Goal: Information Seeking & Learning: Find specific fact

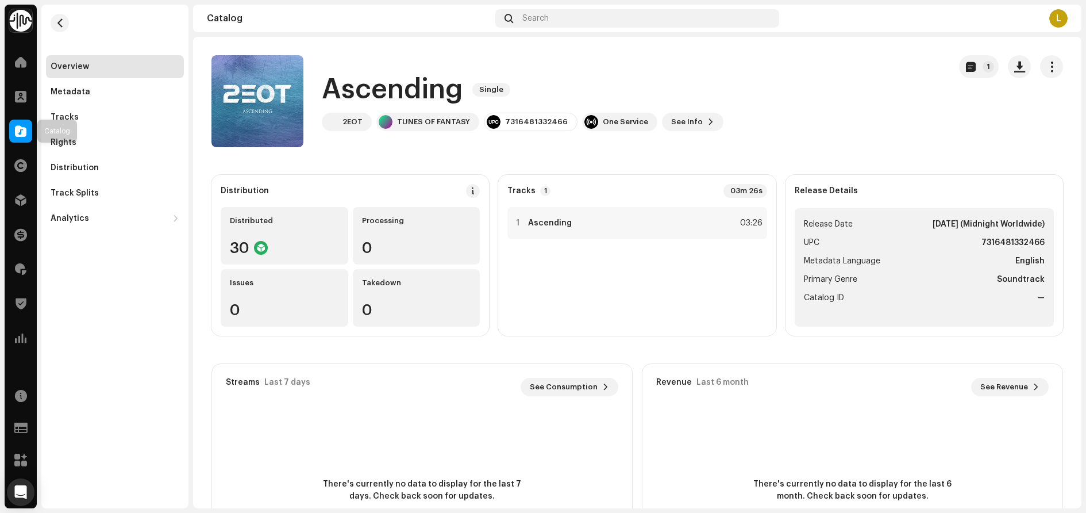
click at [15, 130] on span at bounding box center [20, 130] width 11 height 9
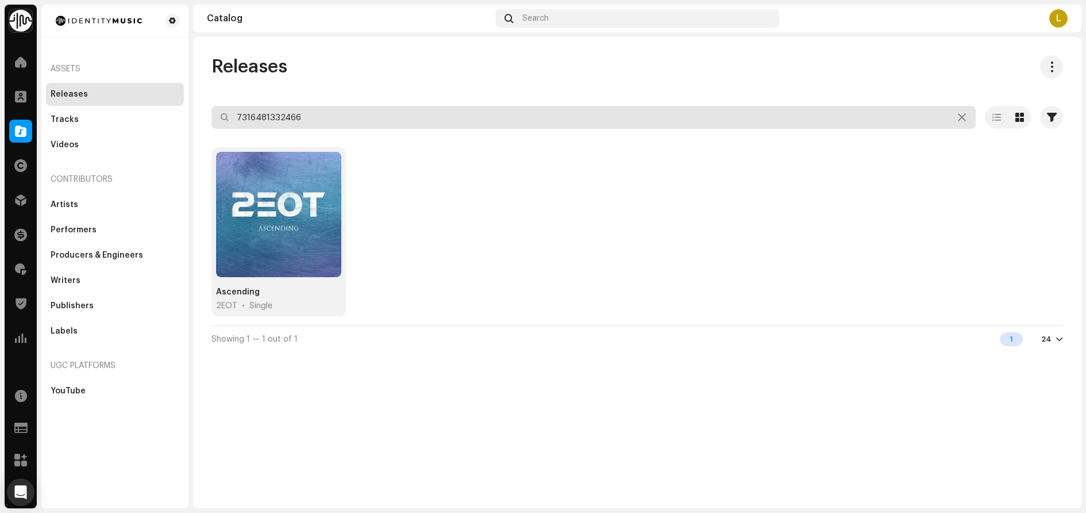
click at [413, 119] on input "7316481332466" at bounding box center [594, 117] width 764 height 23
paste input "93054"
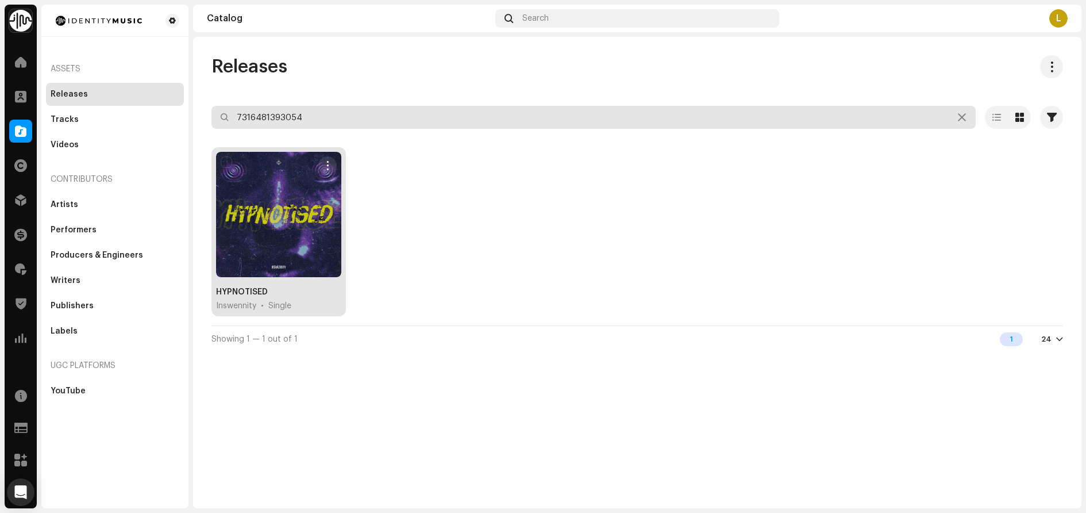
type input "7316481393054"
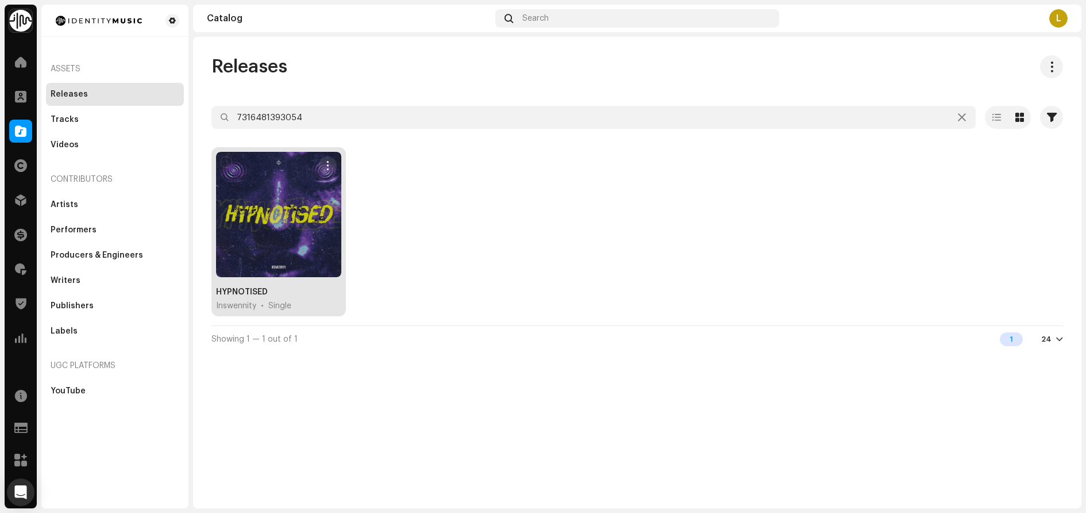
click at [247, 290] on div "HYPNOTISED" at bounding box center [242, 291] width 52 height 11
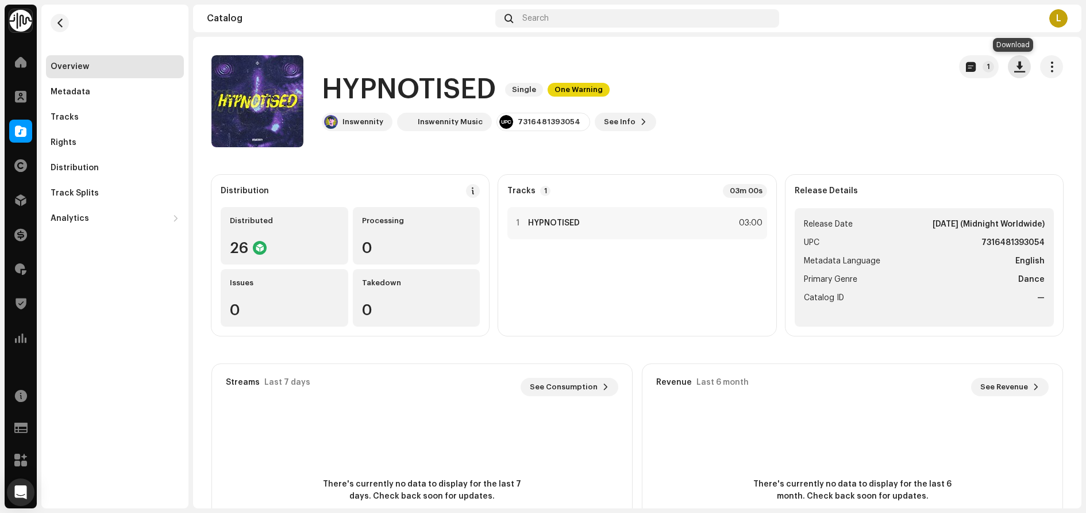
click at [1019, 67] on button "button" at bounding box center [1019, 66] width 23 height 23
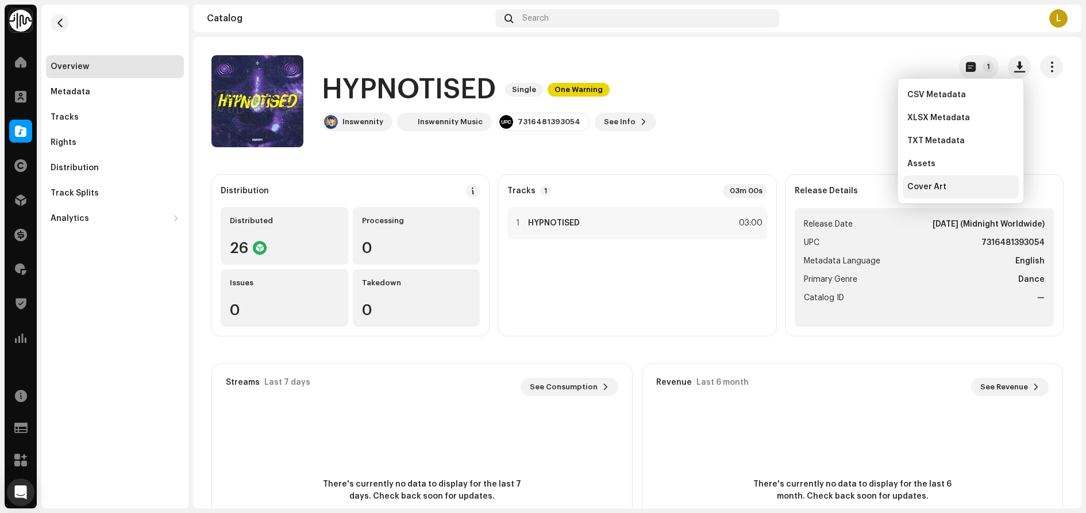
click at [919, 181] on div "Cover Art" at bounding box center [961, 186] width 116 height 23
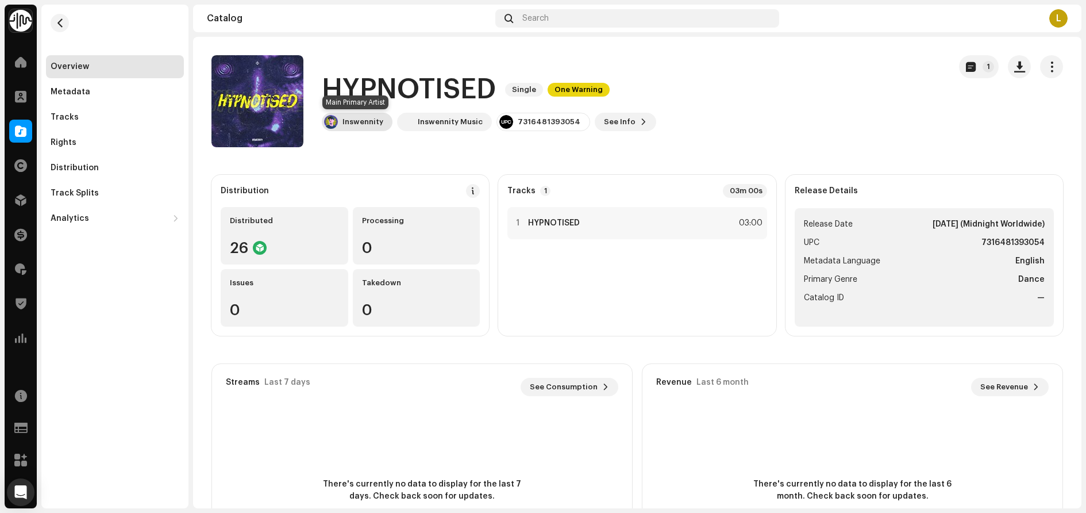
click at [346, 114] on div "Inswennity" at bounding box center [357, 122] width 71 height 18
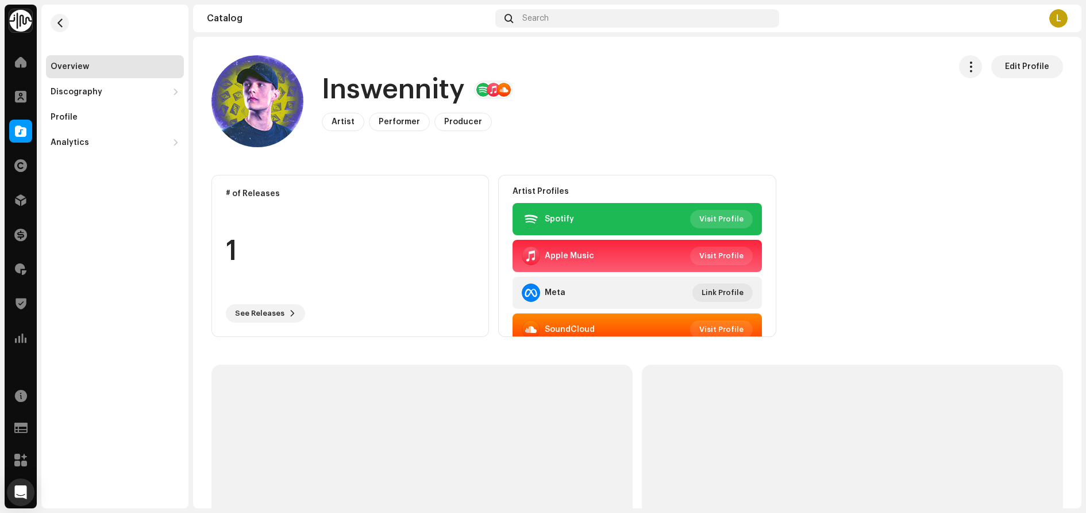
click at [712, 221] on span "Visit Profile" at bounding box center [722, 219] width 44 height 23
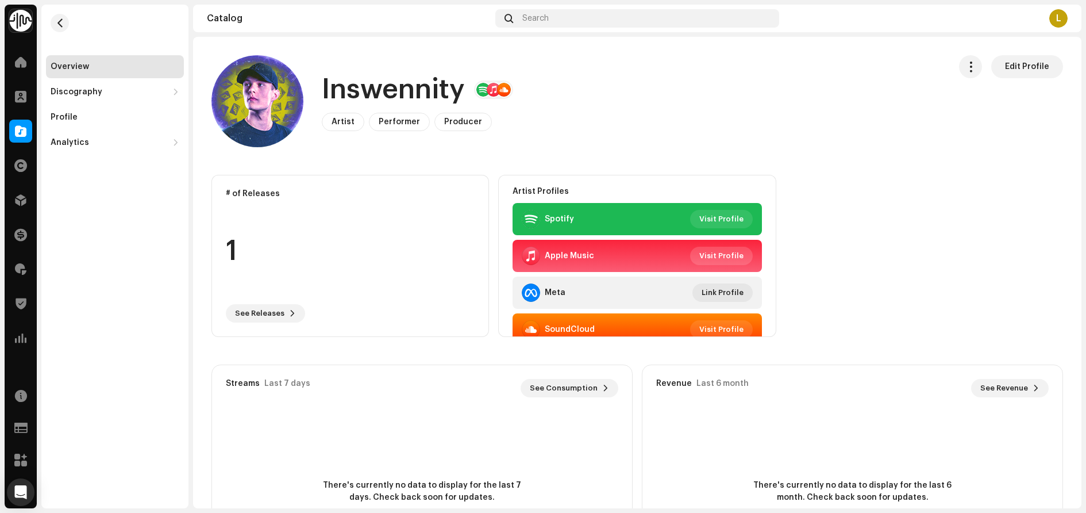
click at [713, 255] on span "Visit Profile" at bounding box center [722, 255] width 44 height 23
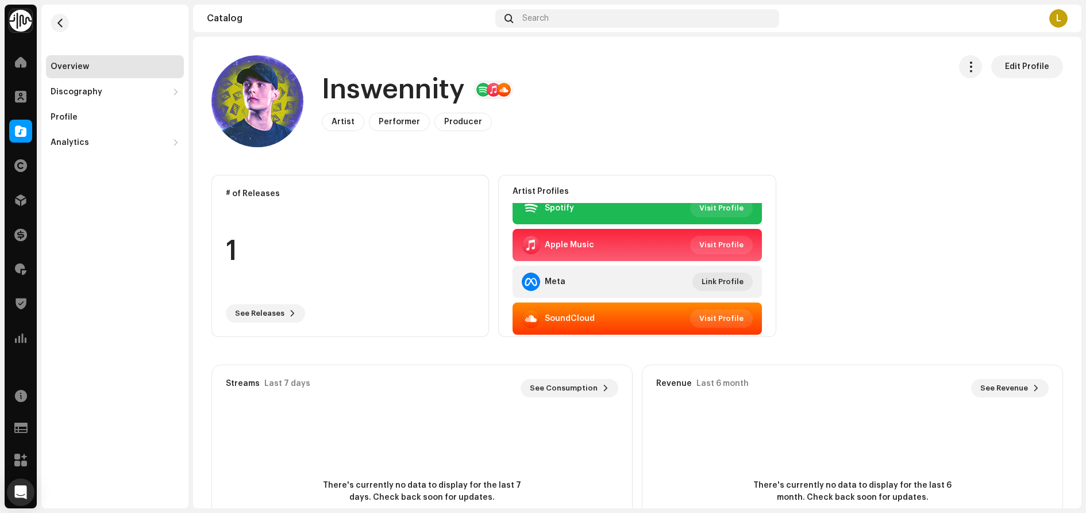
scroll to position [14, 0]
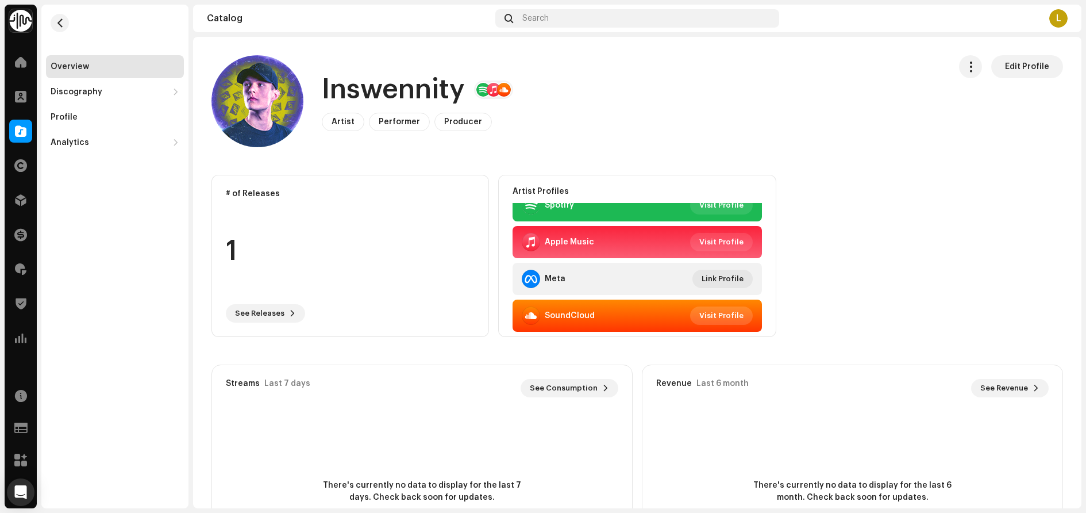
click at [717, 322] on span "Visit Profile" at bounding box center [722, 315] width 44 height 23
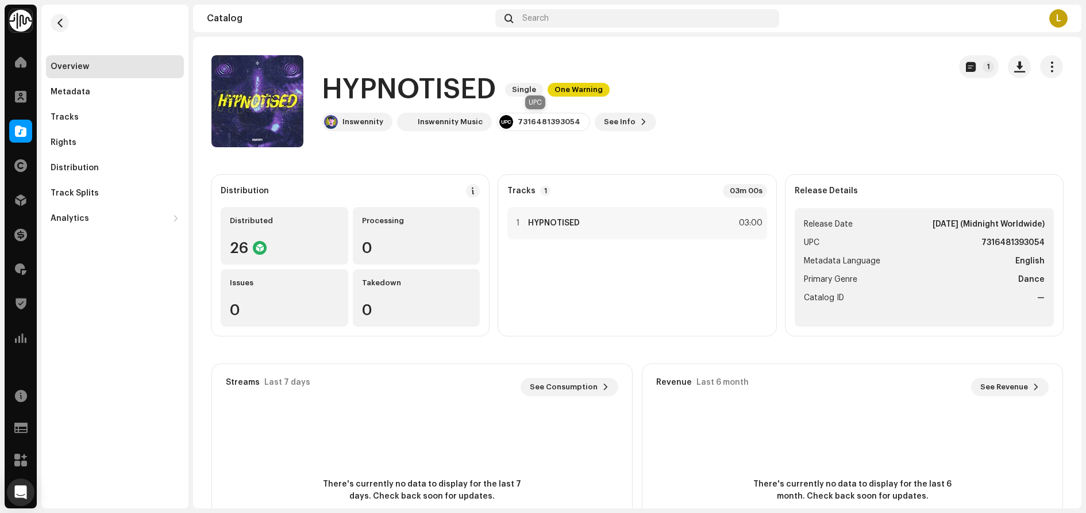
click at [537, 122] on div "7316481393054" at bounding box center [549, 121] width 63 height 9
copy div "7316481393054"
click at [450, 82] on h1 "HYPNOTISED" at bounding box center [409, 89] width 174 height 37
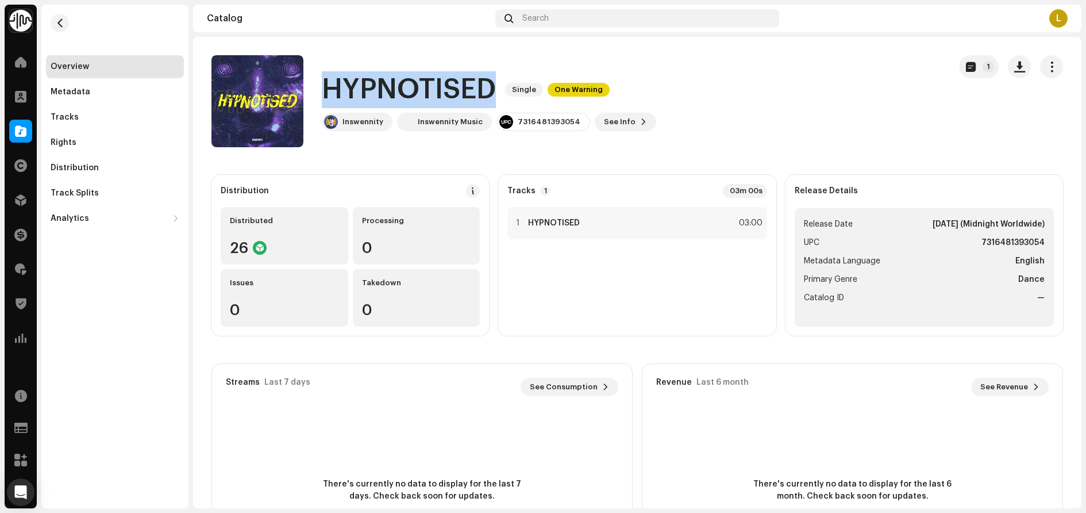
click at [450, 82] on h1 "HYPNOTISED" at bounding box center [409, 89] width 174 height 37
copy h1 "HYPNOTISED"
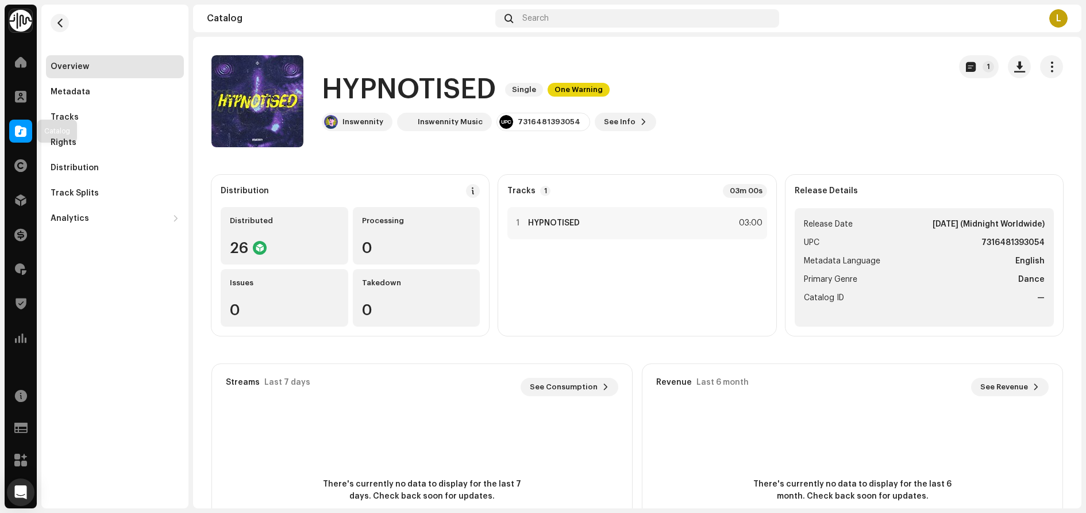
click at [16, 127] on span at bounding box center [20, 130] width 11 height 9
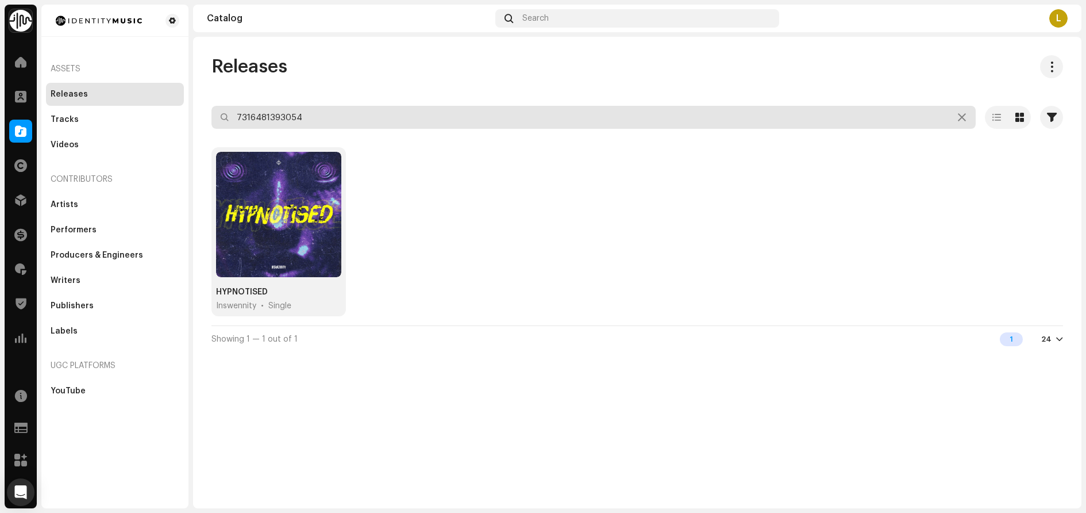
click at [293, 110] on input "7316481393054" at bounding box center [594, 117] width 764 height 23
type input "lab rat"
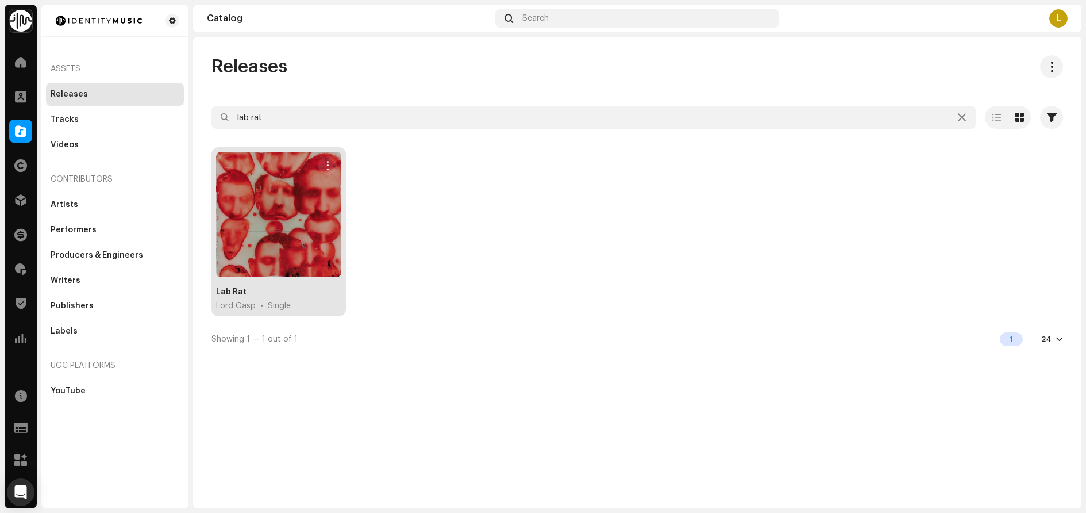
click at [237, 293] on div "Lab Rat" at bounding box center [231, 291] width 30 height 11
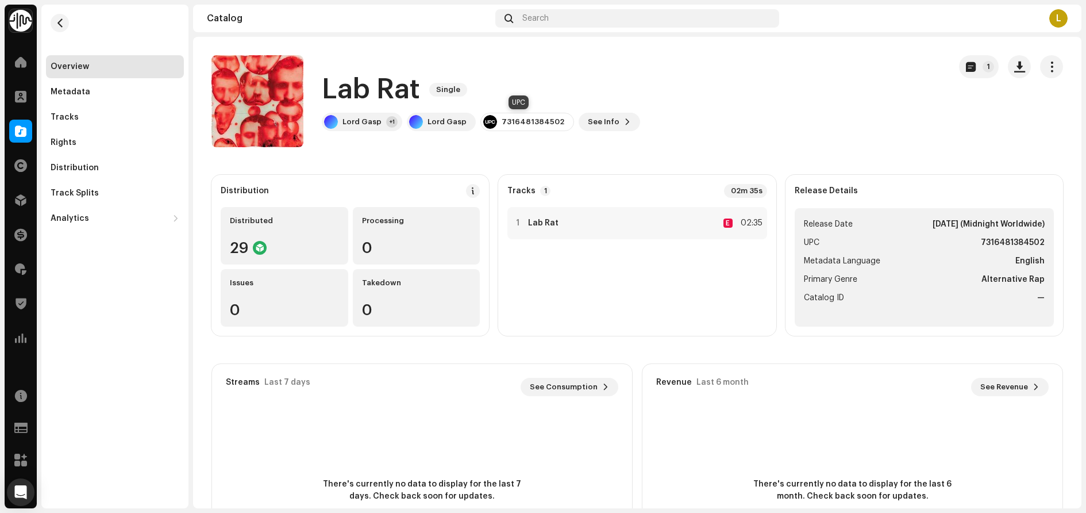
click at [516, 122] on div "7316481384502" at bounding box center [533, 121] width 63 height 9
copy div "7316481384502"
click at [360, 123] on div "Lord Gasp" at bounding box center [362, 121] width 39 height 9
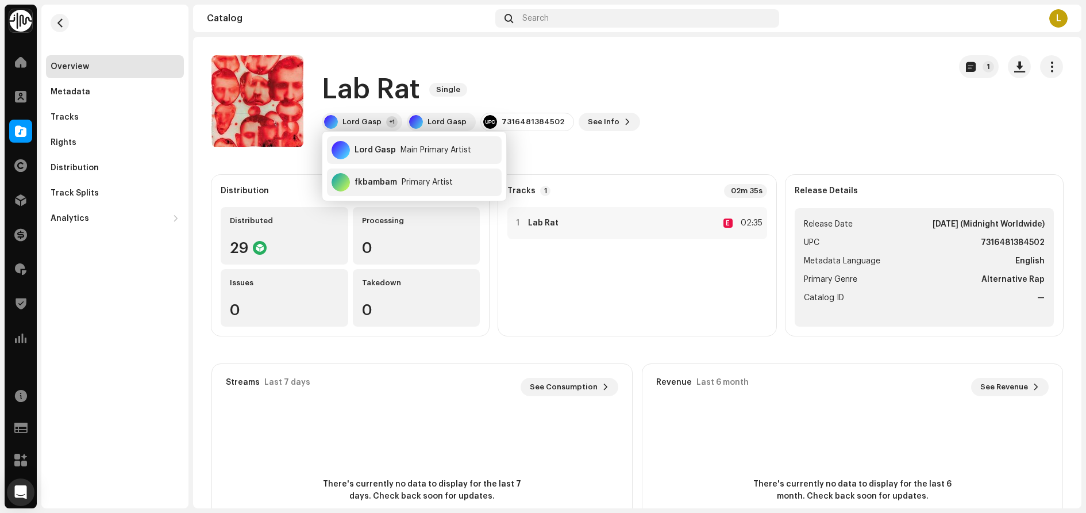
drag, startPoint x: 808, startPoint y: 121, endPoint x: 662, endPoint y: 167, distance: 152.9
click at [808, 121] on div "Lab Rat Single Lord Gasp +1 Lord Gasp 7316481384502 See Info 1" at bounding box center [576, 101] width 729 height 92
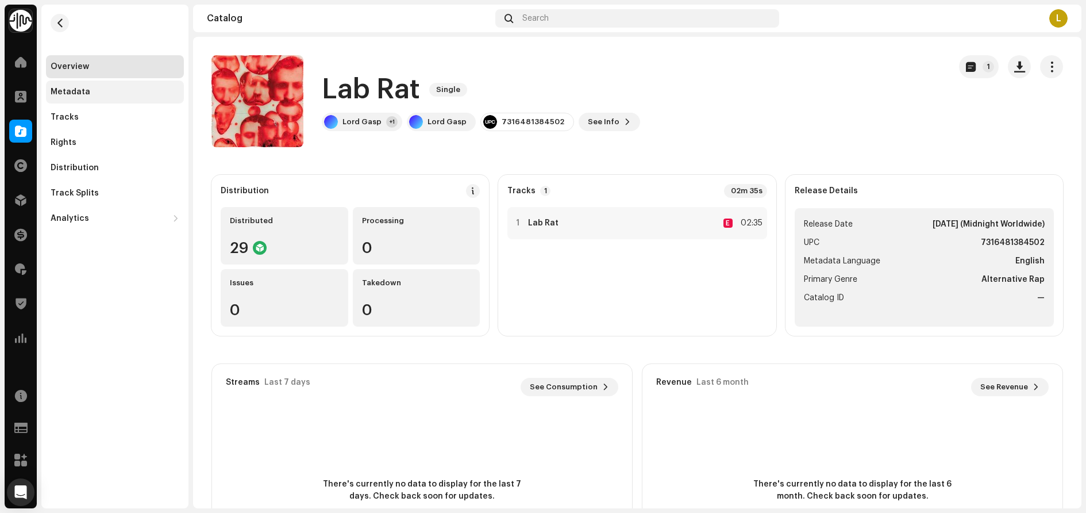
click at [71, 93] on div "Metadata" at bounding box center [71, 91] width 40 height 9
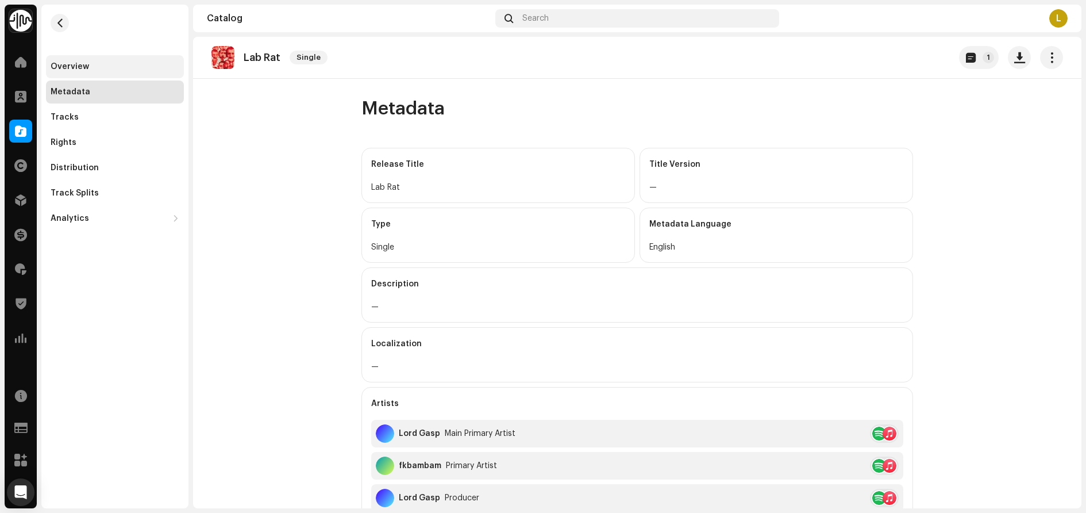
click at [82, 70] on div "Overview" at bounding box center [70, 66] width 39 height 9
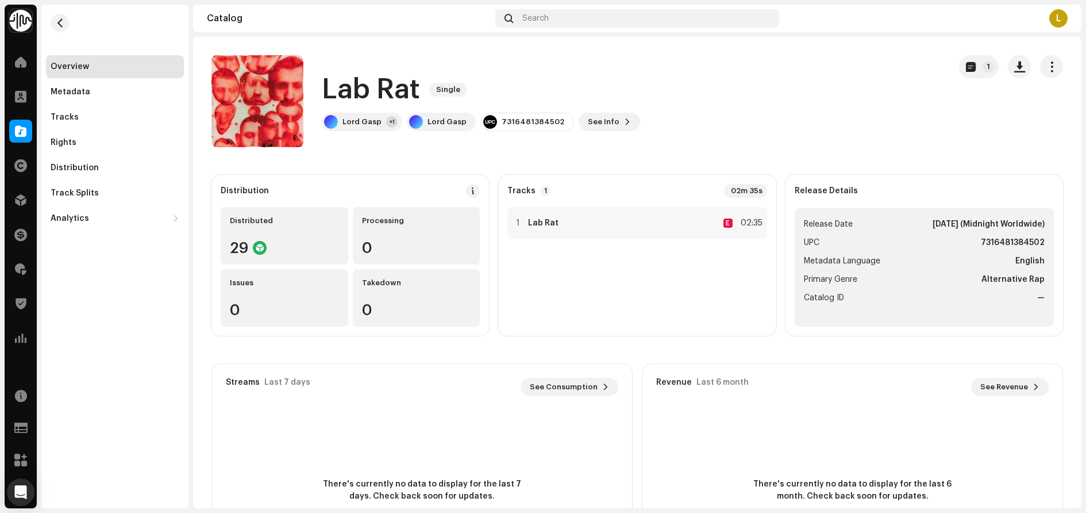
click at [114, 286] on div "Overview Metadata Tracks Rights Distribution Track Splits Analytics Consumption…" at bounding box center [114, 257] width 147 height 504
click at [640, 226] on div "1 Lab Rat E 02:35" at bounding box center [637, 223] width 259 height 32
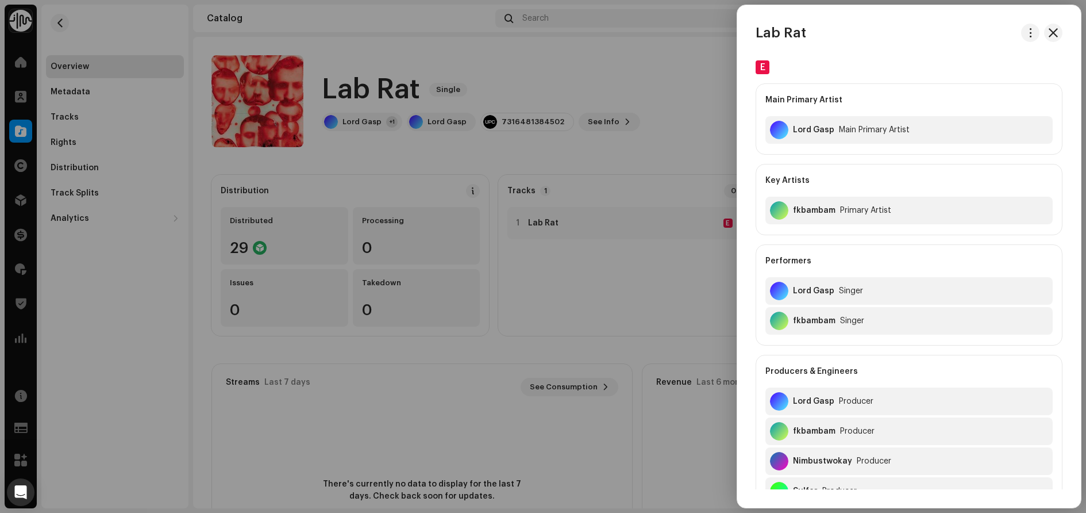
click at [1037, 36] on div at bounding box center [1041, 33] width 41 height 18
click at [1031, 36] on span "button" at bounding box center [1031, 32] width 9 height 9
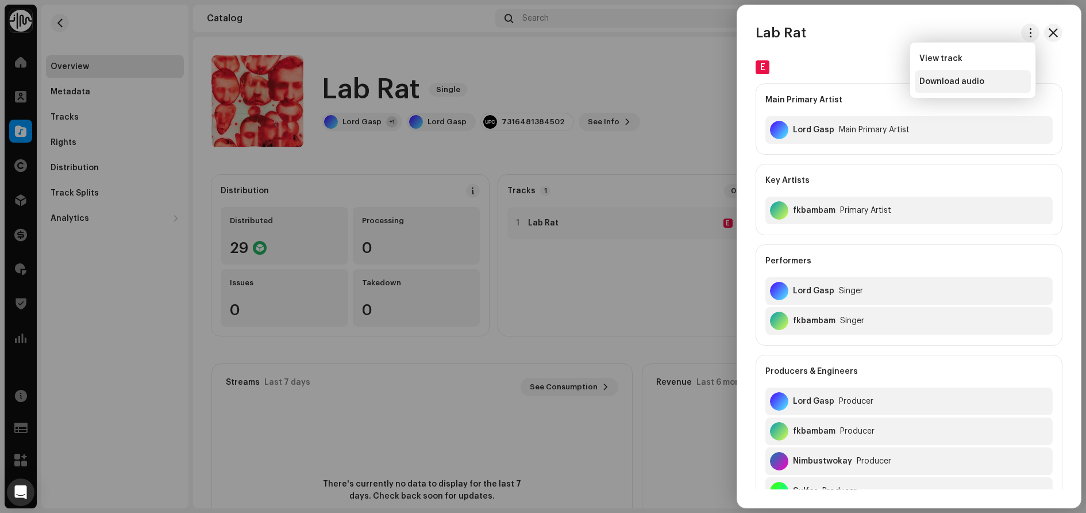
click at [989, 78] on div "Download audio" at bounding box center [973, 81] width 107 height 9
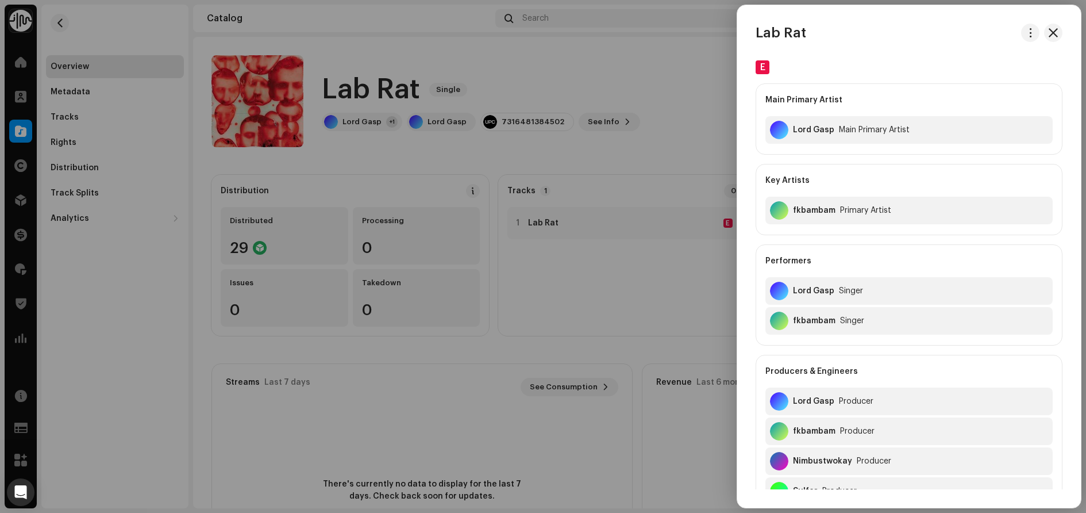
click at [84, 302] on div at bounding box center [543, 256] width 1086 height 513
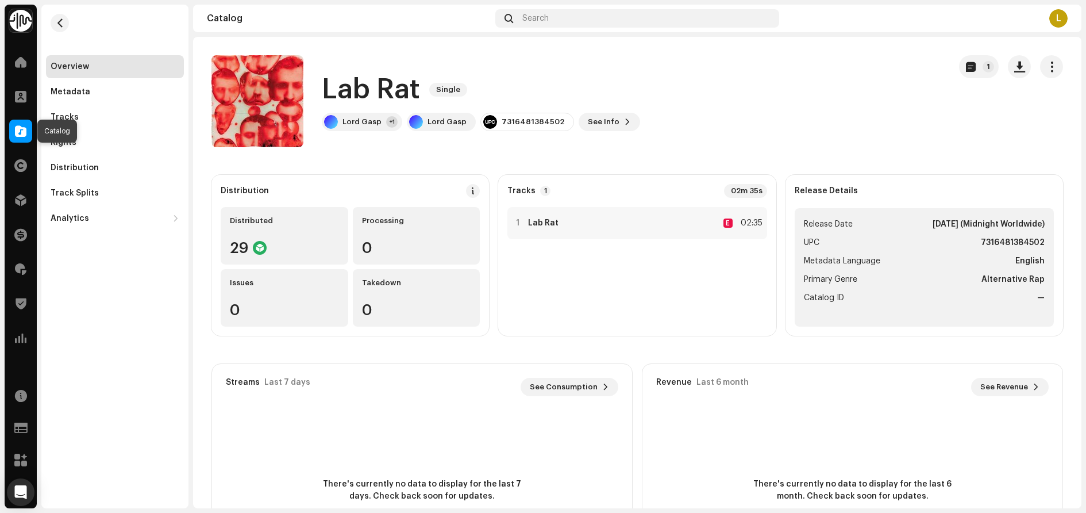
drag, startPoint x: 14, startPoint y: 132, endPoint x: 26, endPoint y: 128, distance: 13.3
click at [14, 132] on div at bounding box center [20, 131] width 23 height 23
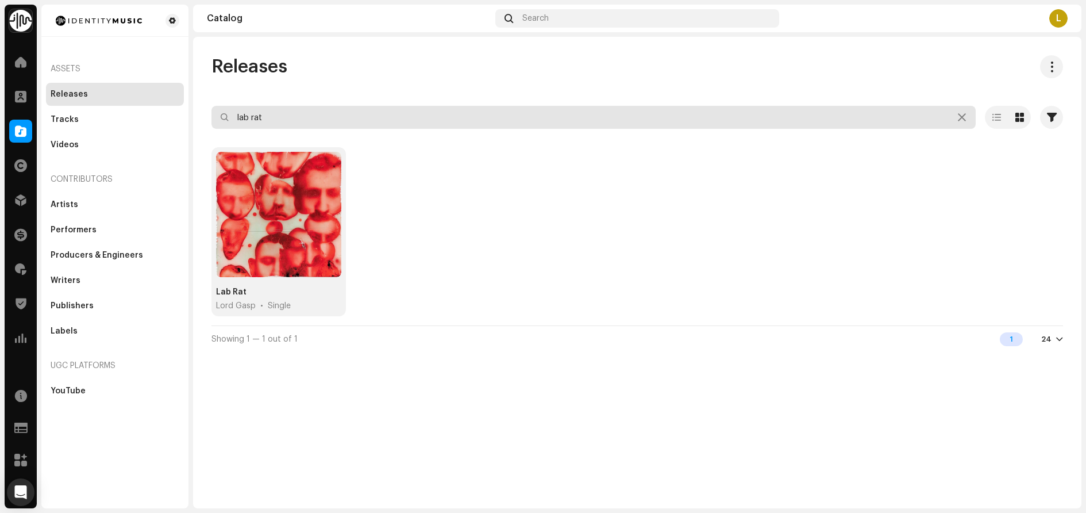
click at [325, 109] on input "lab rat" at bounding box center [594, 117] width 764 height 23
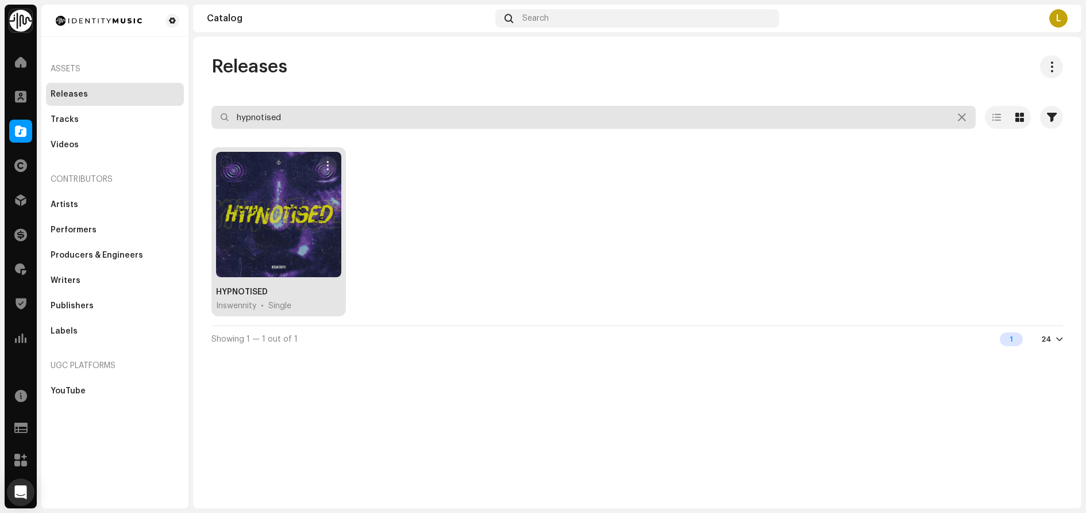
type input "hypnotised"
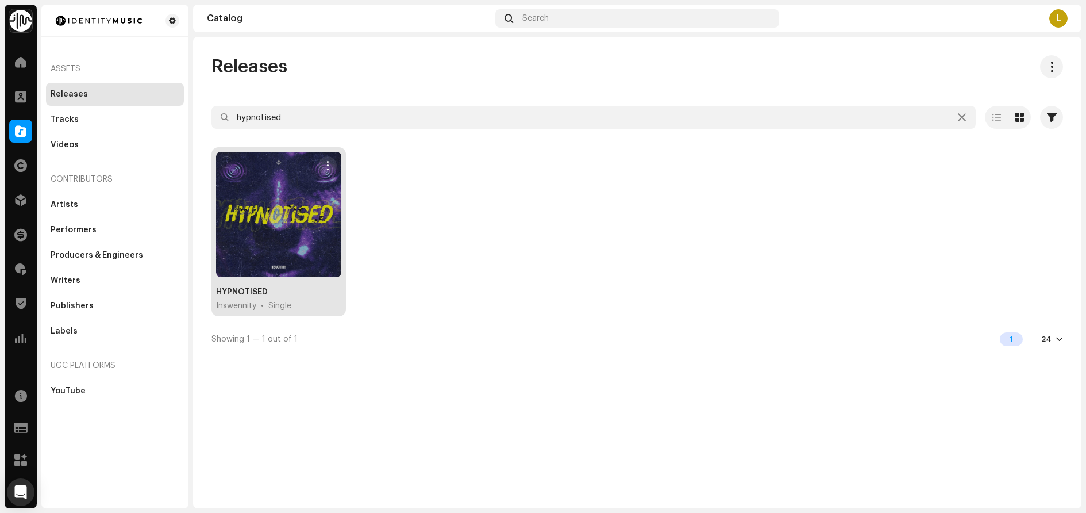
click at [227, 293] on div "HYPNOTISED" at bounding box center [242, 291] width 52 height 11
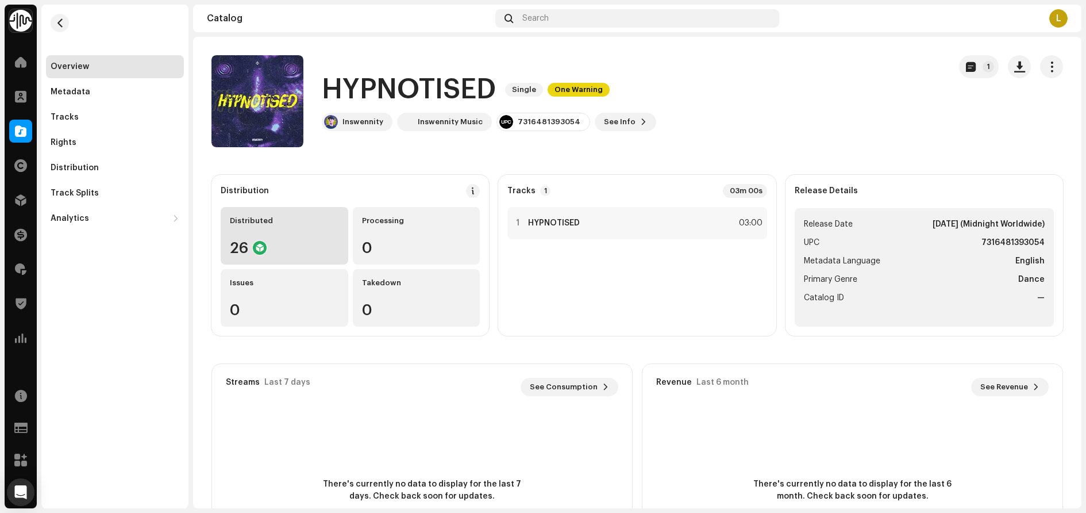
click at [299, 235] on div "Distributed 26" at bounding box center [285, 235] width 128 height 57
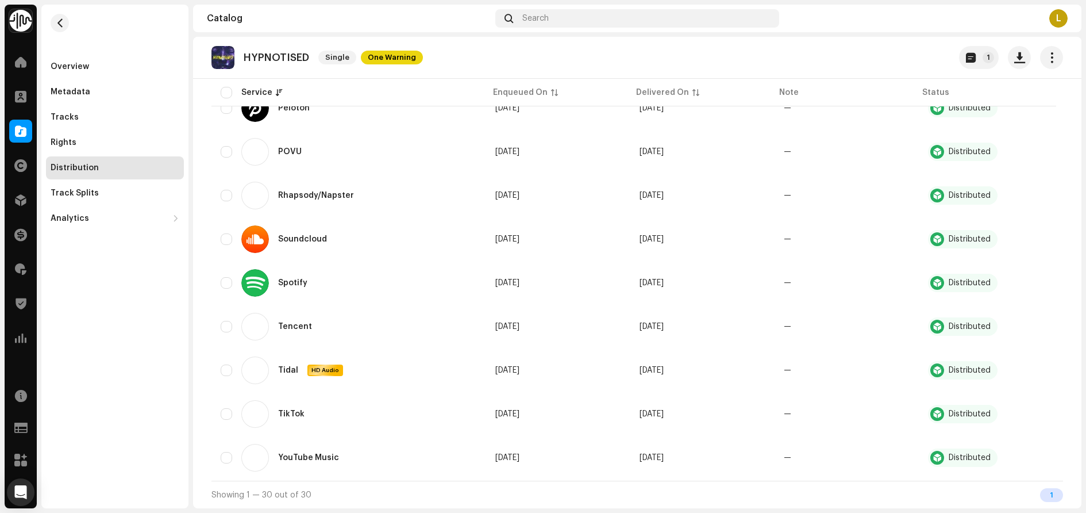
scroll to position [863, 0]
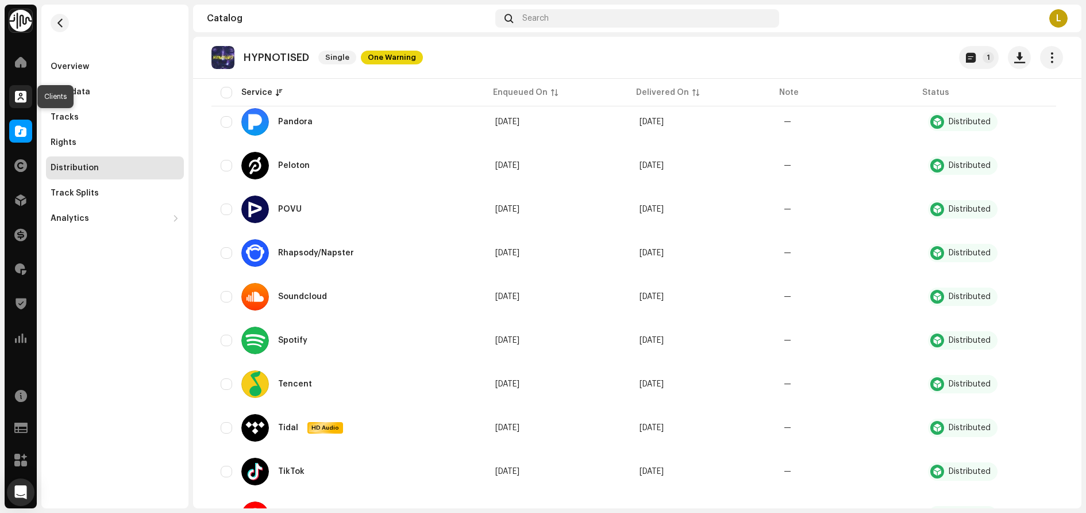
click at [18, 92] on span at bounding box center [20, 96] width 11 height 9
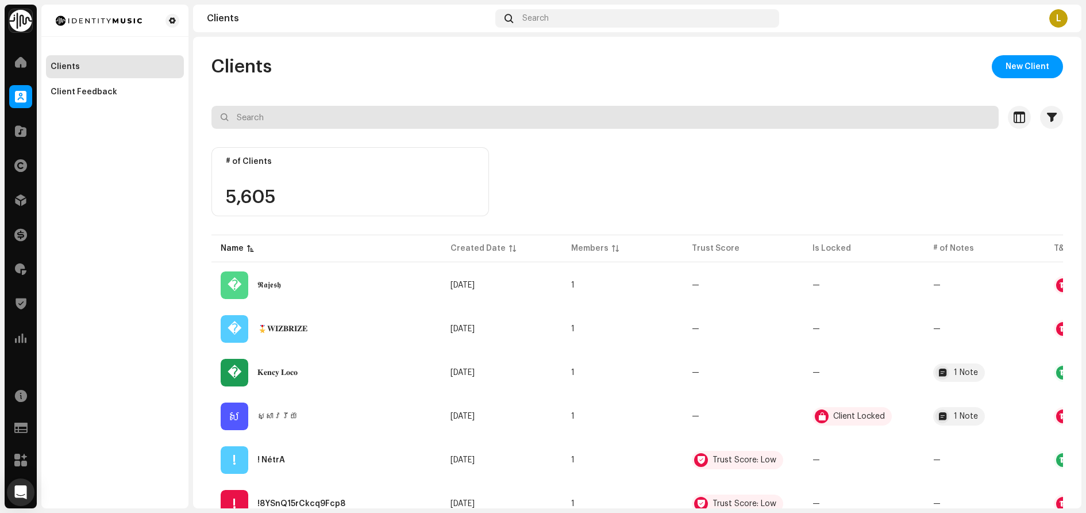
click at [293, 116] on input "text" at bounding box center [605, 117] width 787 height 23
paste input "Hey, unfortunately, your application was not successful this time. We encourage…"
type input "Hey, unfortunately, your application was not successful this time. We encourage…"
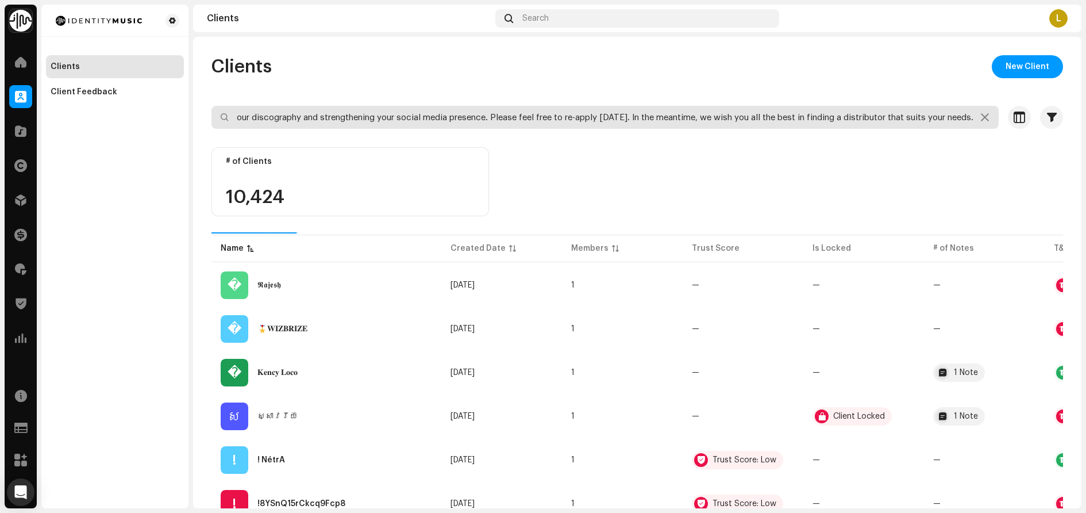
click at [293, 116] on input "Hey, unfortunately, your application was not successful this time. We encourage…" at bounding box center [605, 117] width 787 height 23
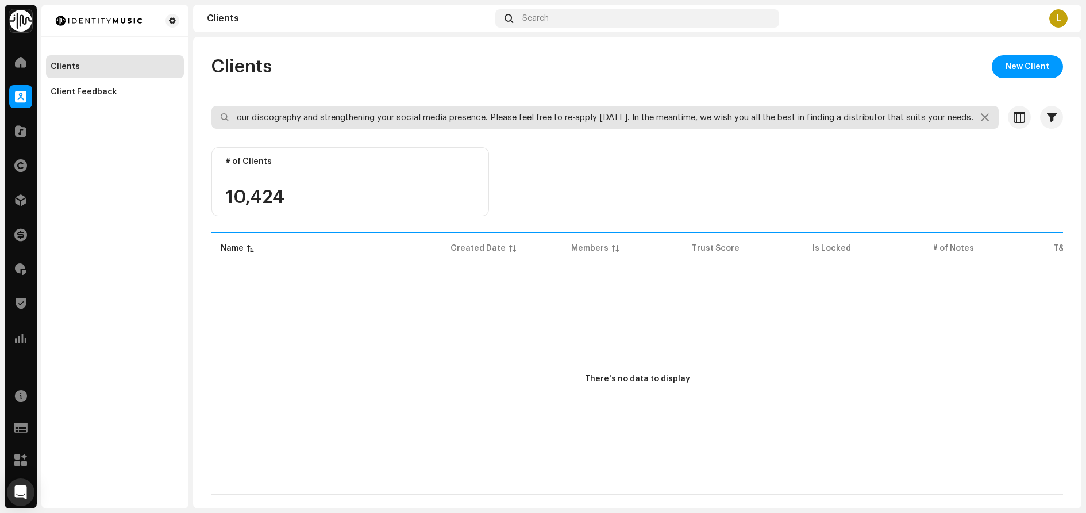
click at [293, 116] on input "Hey, unfortunately, your application was not successful this time. We encourage…" at bounding box center [605, 117] width 787 height 23
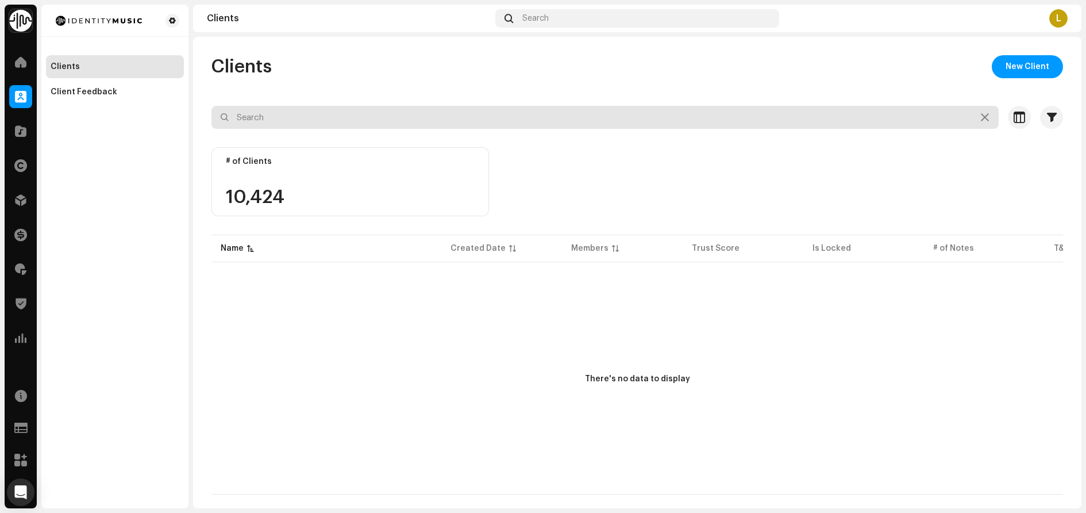
scroll to position [0, 0]
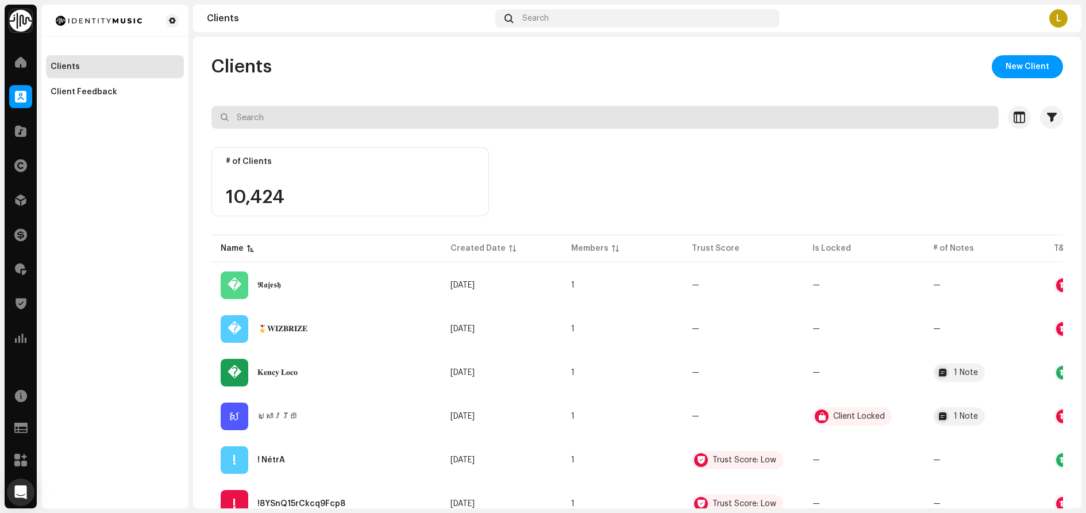
click at [328, 128] on input "text" at bounding box center [605, 117] width 787 height 23
paste input "[EMAIL_ADDRESS][DOMAIN_NAME]"
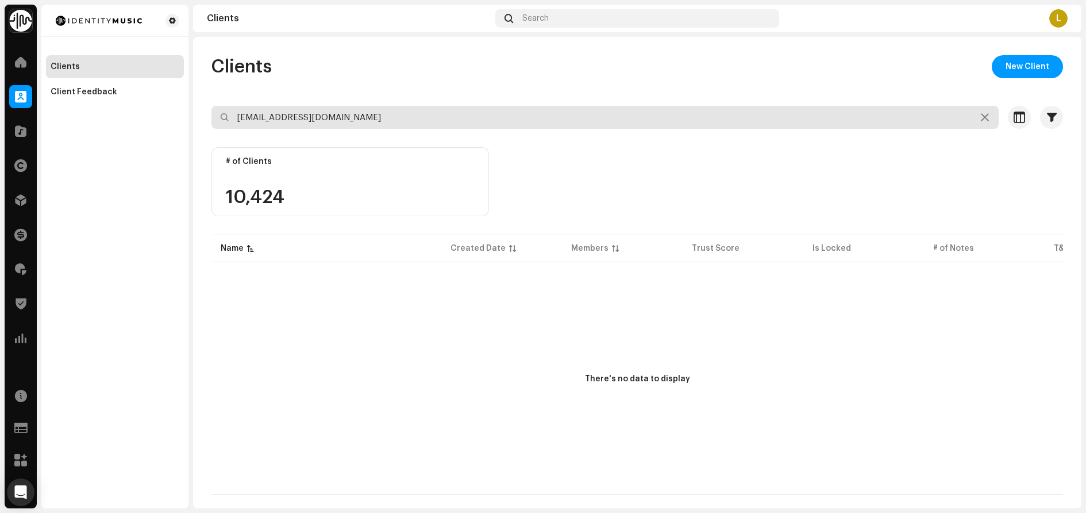
type input "[EMAIL_ADDRESS][DOMAIN_NAME]"
